Goal: Navigation & Orientation: Understand site structure

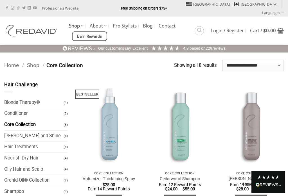
click at [36, 153] on link "Nourish Dry Hair" at bounding box center [33, 158] width 59 height 11
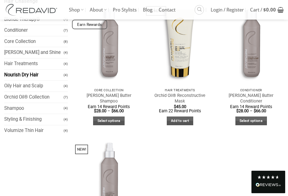
scroll to position [71, 0]
click at [36, 121] on link "Styling & Finishing" at bounding box center [33, 119] width 59 height 11
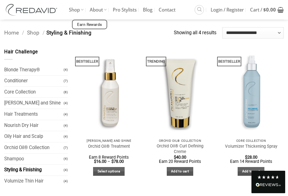
scroll to position [20, 0]
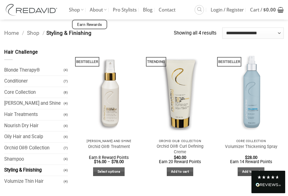
click at [35, 150] on link "Orchid Oil® Collection" at bounding box center [33, 148] width 59 height 11
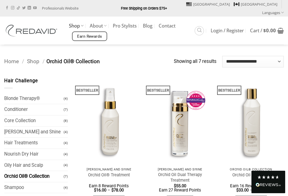
click at [35, 160] on link "Oily Hair and Scalp" at bounding box center [33, 165] width 59 height 11
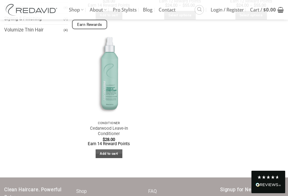
scroll to position [172, 0]
